Goal: Transaction & Acquisition: Subscribe to service/newsletter

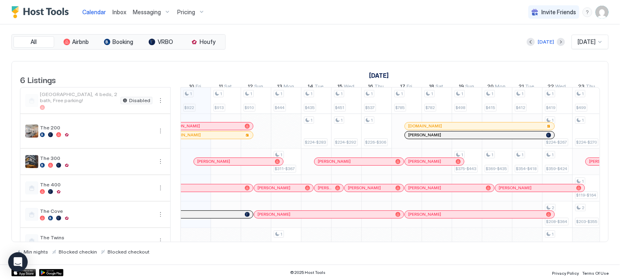
scroll to position [0, 453]
click at [186, 14] on span "Pricing" at bounding box center [186, 12] width 18 height 7
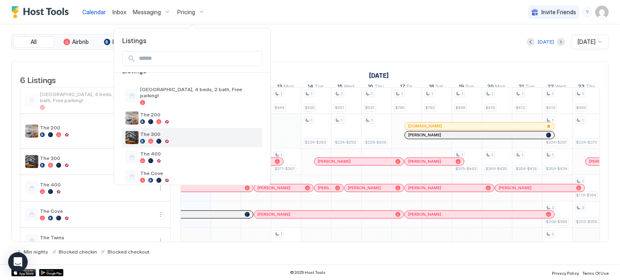
scroll to position [34, 0]
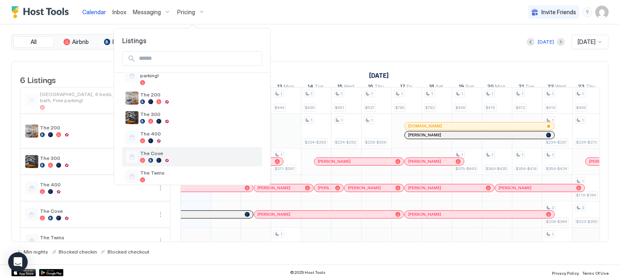
click at [152, 151] on div "The Cove" at bounding box center [199, 156] width 119 height 13
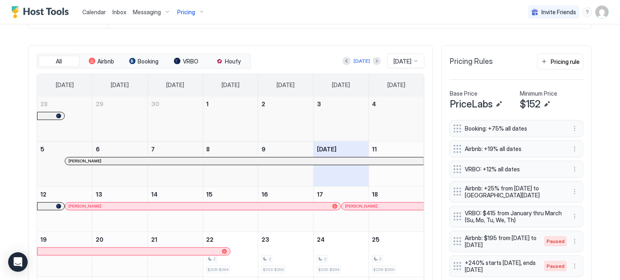
scroll to position [236, 0]
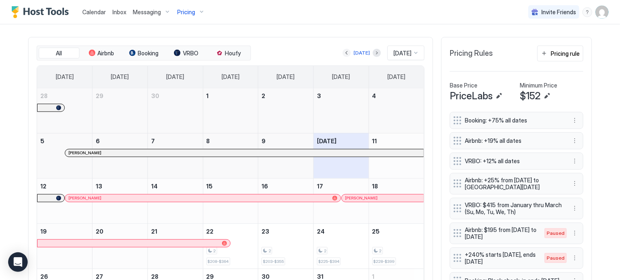
click at [343, 49] on button "Previous month" at bounding box center [347, 53] width 8 height 8
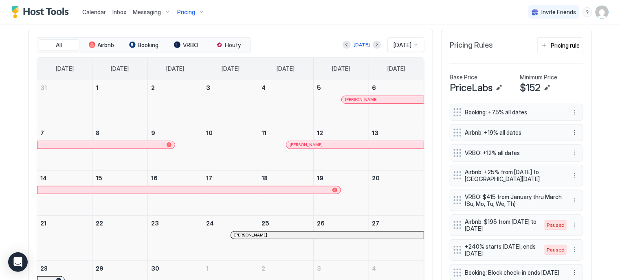
scroll to position [247, 0]
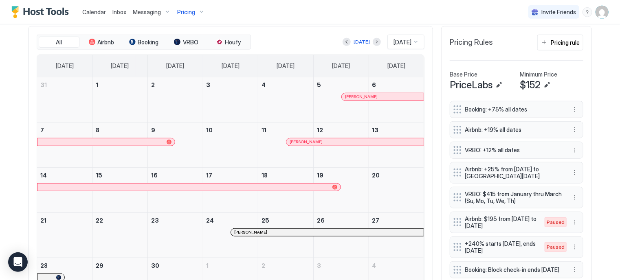
click at [345, 94] on div "[PERSON_NAME]" at bounding box center [382, 96] width 75 height 5
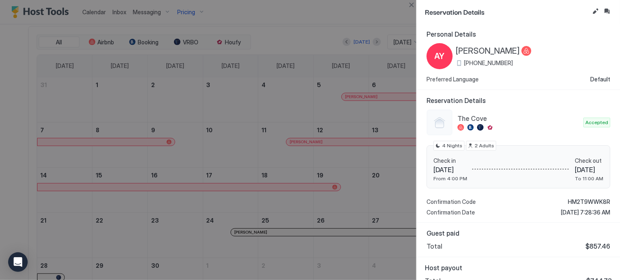
scroll to position [11, 0]
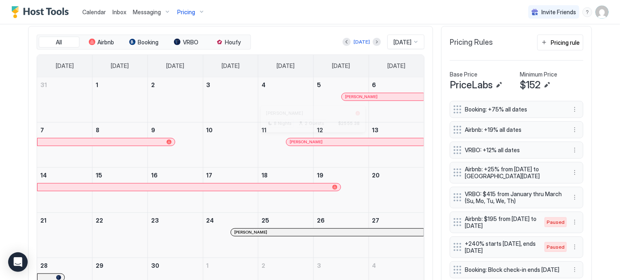
click at [310, 141] on div "[PERSON_NAME]" at bounding box center [355, 141] width 131 height 5
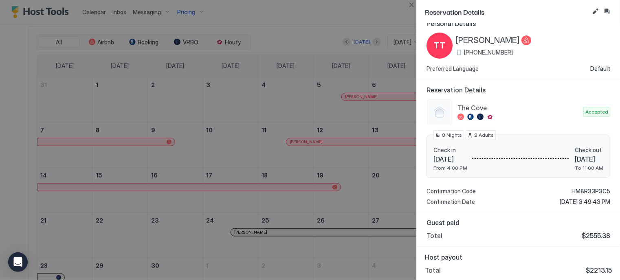
click at [310, 231] on div at bounding box center [310, 140] width 620 height 280
click at [409, 7] on button "Close" at bounding box center [412, 5] width 10 height 10
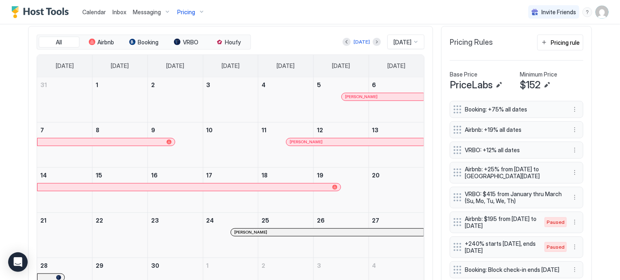
click at [236, 233] on div "[PERSON_NAME]" at bounding box center [327, 232] width 192 height 7
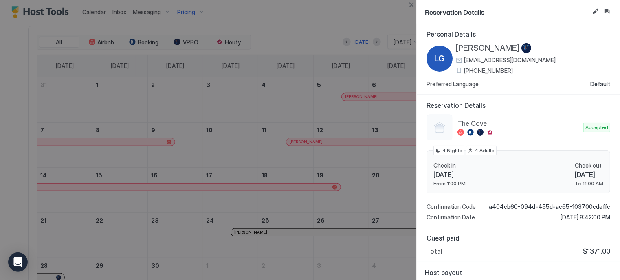
scroll to position [15, 0]
